Goal: Information Seeking & Learning: Check status

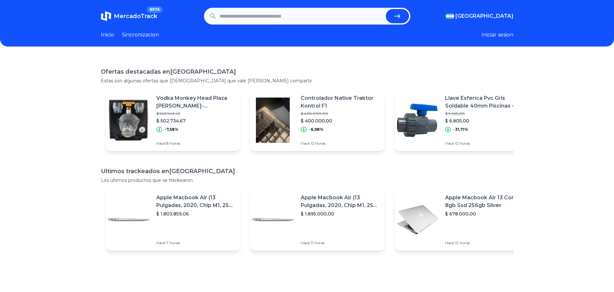
click at [247, 17] on input "text" at bounding box center [302, 16] width 164 height 14
type input "**********"
click at [386, 9] on button "submit" at bounding box center [397, 16] width 23 height 14
